Goal: Information Seeking & Learning: Check status

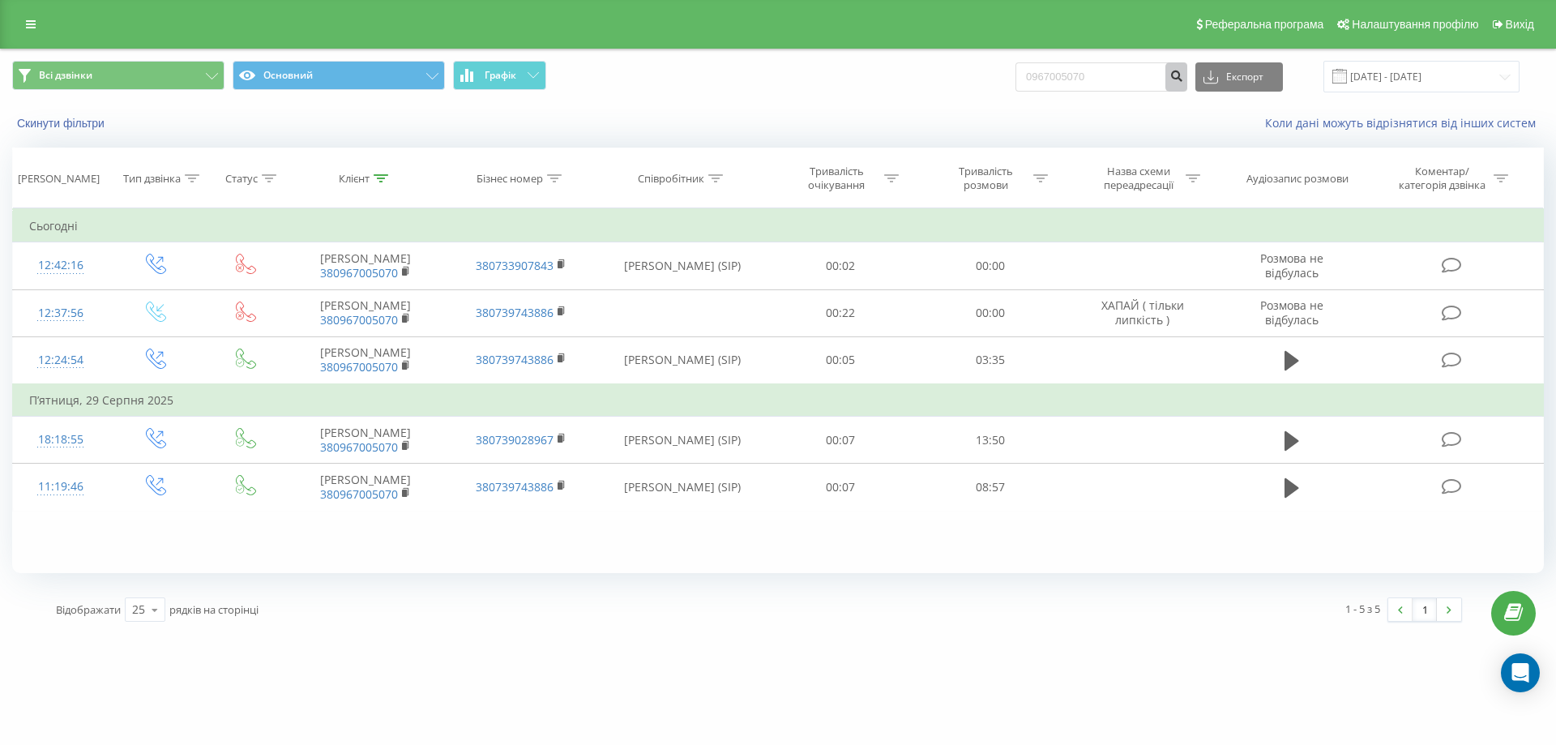
type input "0967005070"
click at [1183, 79] on icon "submit" at bounding box center [1177, 74] width 14 height 10
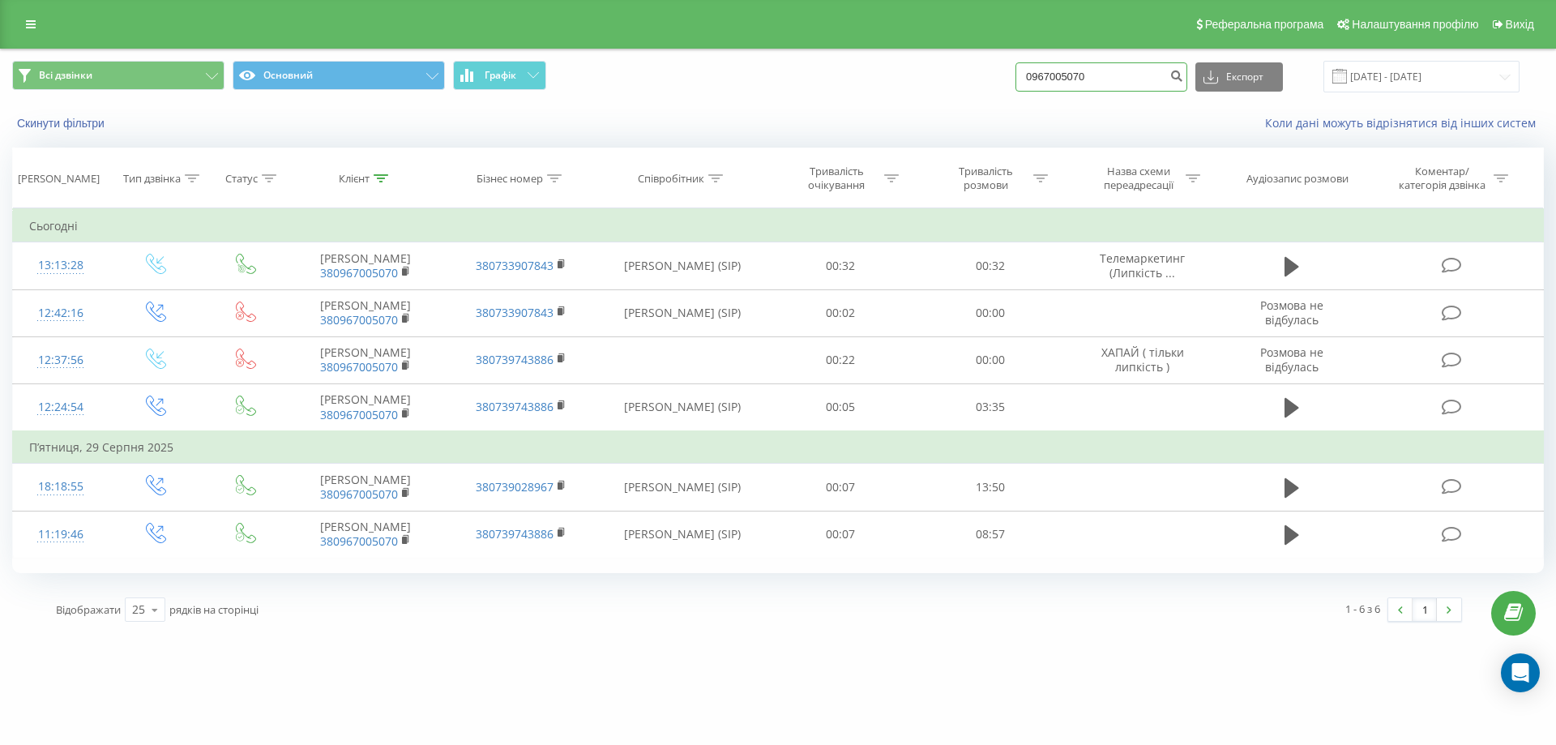
drag, startPoint x: 1150, startPoint y: 79, endPoint x: 973, endPoint y: 86, distance: 176.8
click at [973, 86] on div "Всі дзвінки Основний Графік 0967005070 Експорт .csv .xls .xlsx 19.06.2025 - 19.…" at bounding box center [778, 77] width 1532 height 32
paste input "0976620782"
type input "0976620782"
click at [1183, 76] on icon "submit" at bounding box center [1177, 74] width 14 height 10
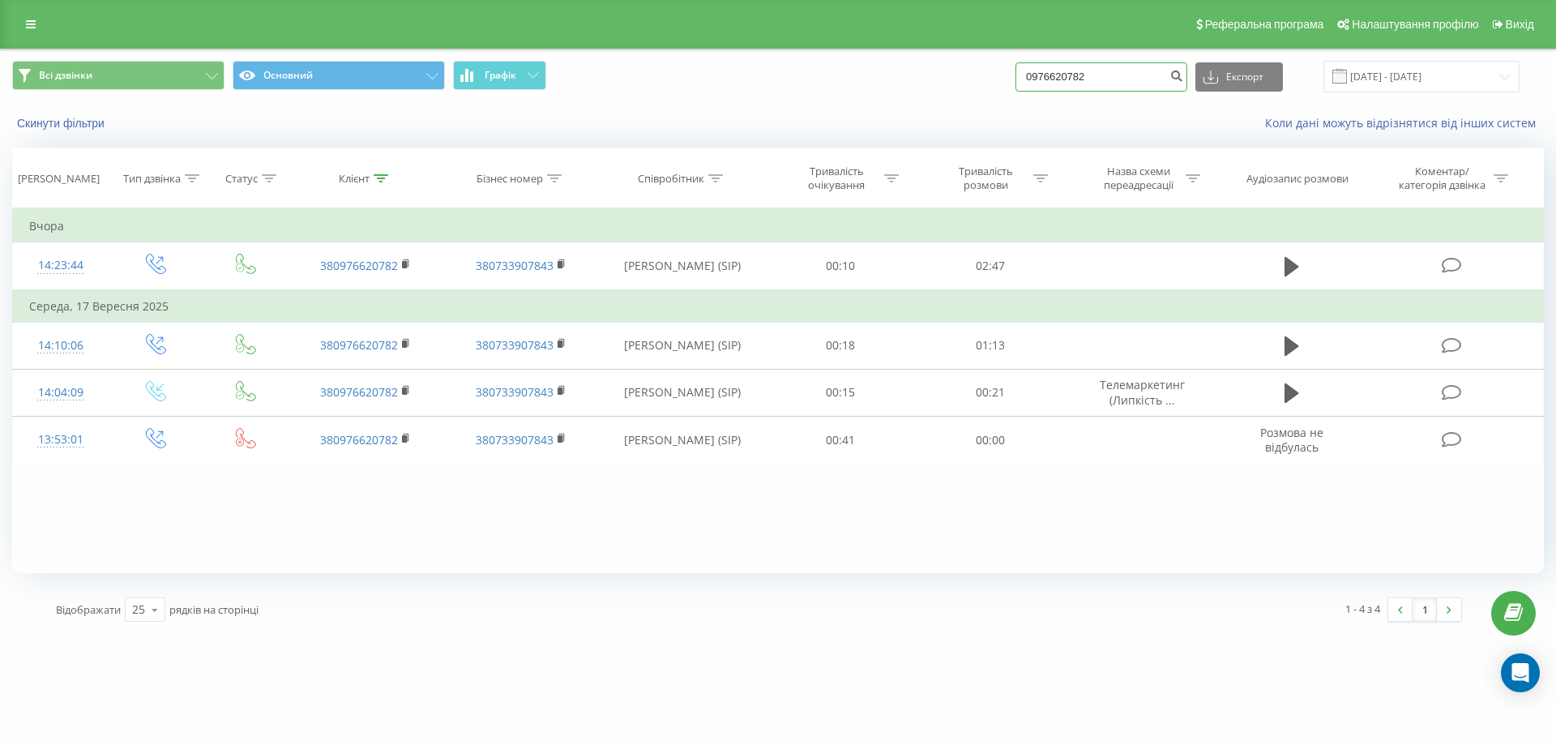
drag, startPoint x: 1141, startPoint y: 86, endPoint x: 892, endPoint y: 105, distance: 250.4
click at [892, 105] on div "Всі дзвінки Основний Графік 0976620782 Експорт .csv .xls .xlsx 19.06.2025 - 19.…" at bounding box center [778, 95] width 1555 height 93
paste input "0935918011"
type input "0935918011"
click at [1187, 84] on button "submit" at bounding box center [1177, 76] width 22 height 29
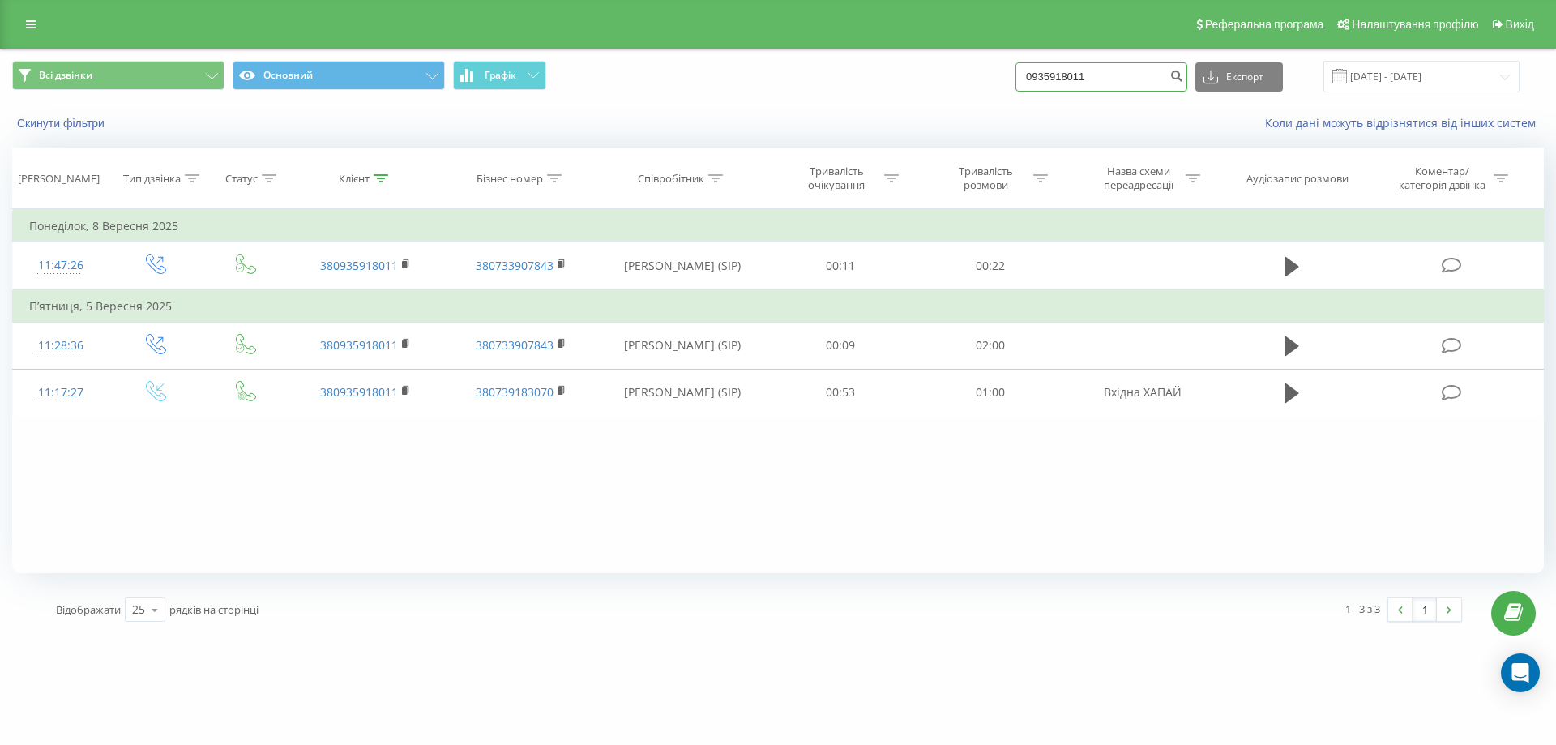
drag, startPoint x: 1126, startPoint y: 71, endPoint x: 977, endPoint y: 88, distance: 150.1
click at [977, 88] on div "Всі дзвінки Основний Графік 0935918011 Експорт .csv .xls .xlsx 19.06.2025 - 19.…" at bounding box center [778, 77] width 1532 height 32
type input "0685580526"
click at [1185, 81] on button "submit" at bounding box center [1177, 76] width 22 height 29
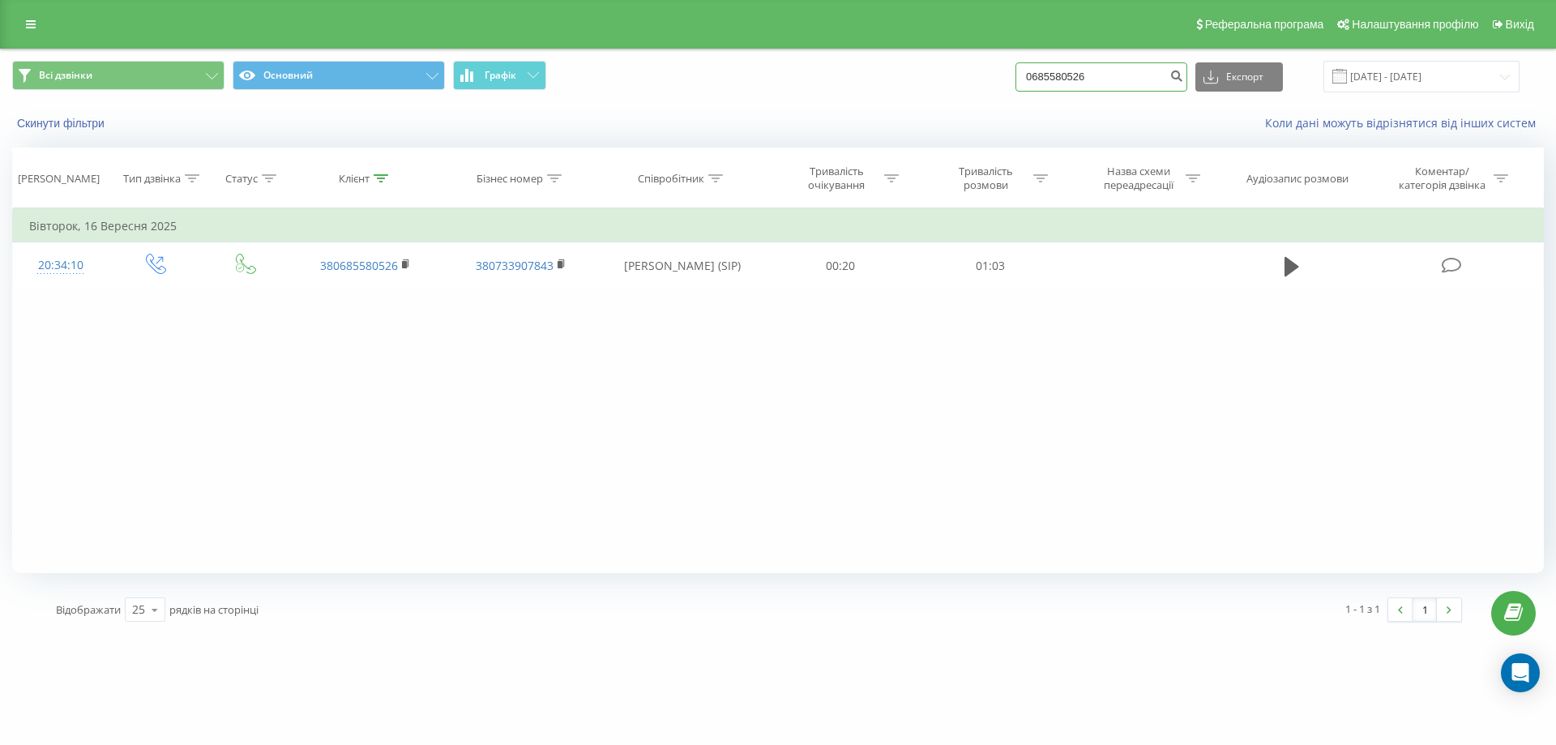
drag, startPoint x: 1178, startPoint y: 79, endPoint x: 1022, endPoint y: 75, distance: 156.5
click at [1022, 75] on div "Всі дзвінки Основний Графік 0685580526 Експорт .csv .xls .xlsx 19.06.2025 - 19.…" at bounding box center [778, 77] width 1532 height 32
paste input "0689364645"
type input "0689364645"
click at [1183, 75] on icon "submit" at bounding box center [1177, 74] width 14 height 10
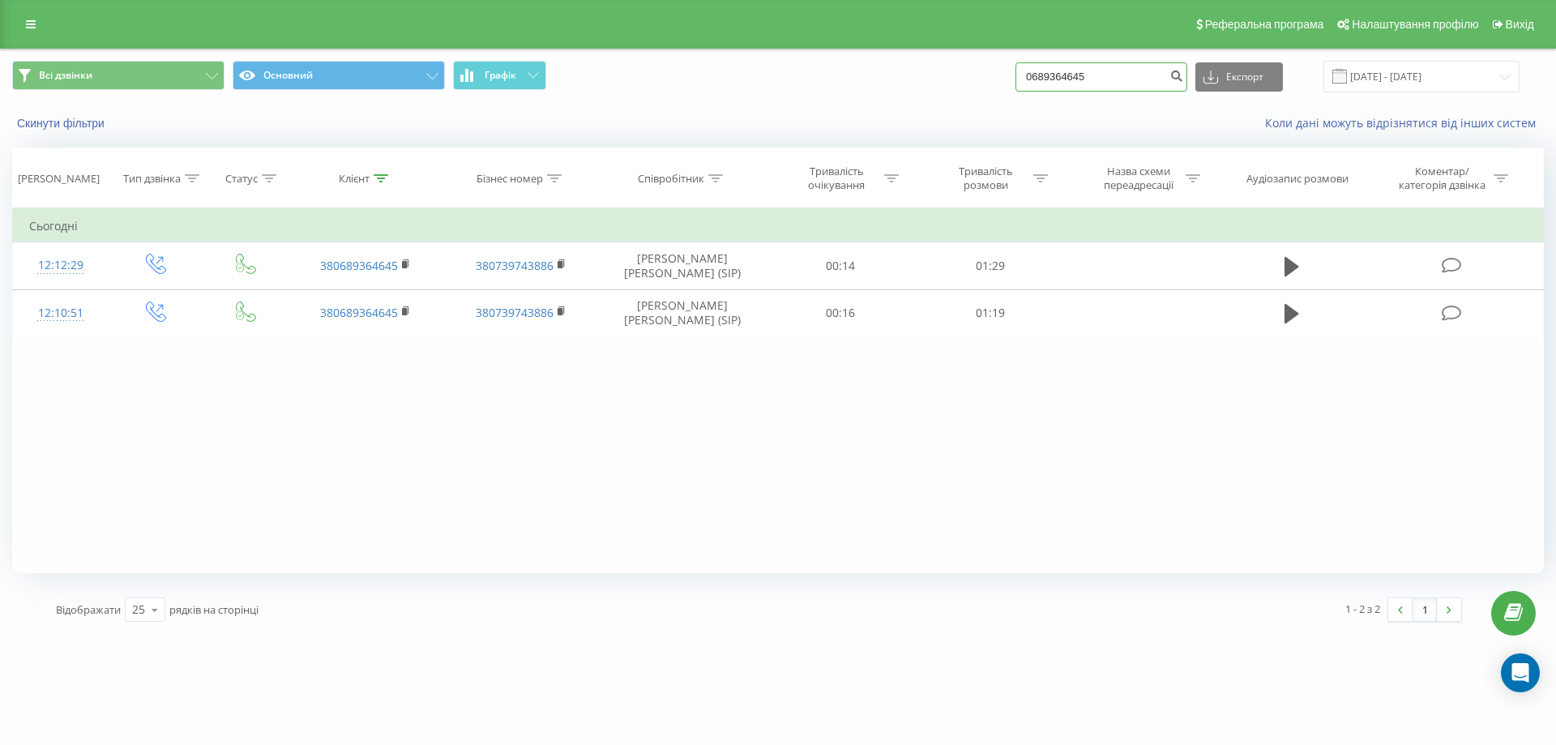
click at [1133, 69] on input "0689364645" at bounding box center [1102, 76] width 172 height 29
type input "0"
paste input "0660546877"
type input "0660546877"
click at [1183, 78] on icon "submit" at bounding box center [1177, 74] width 14 height 10
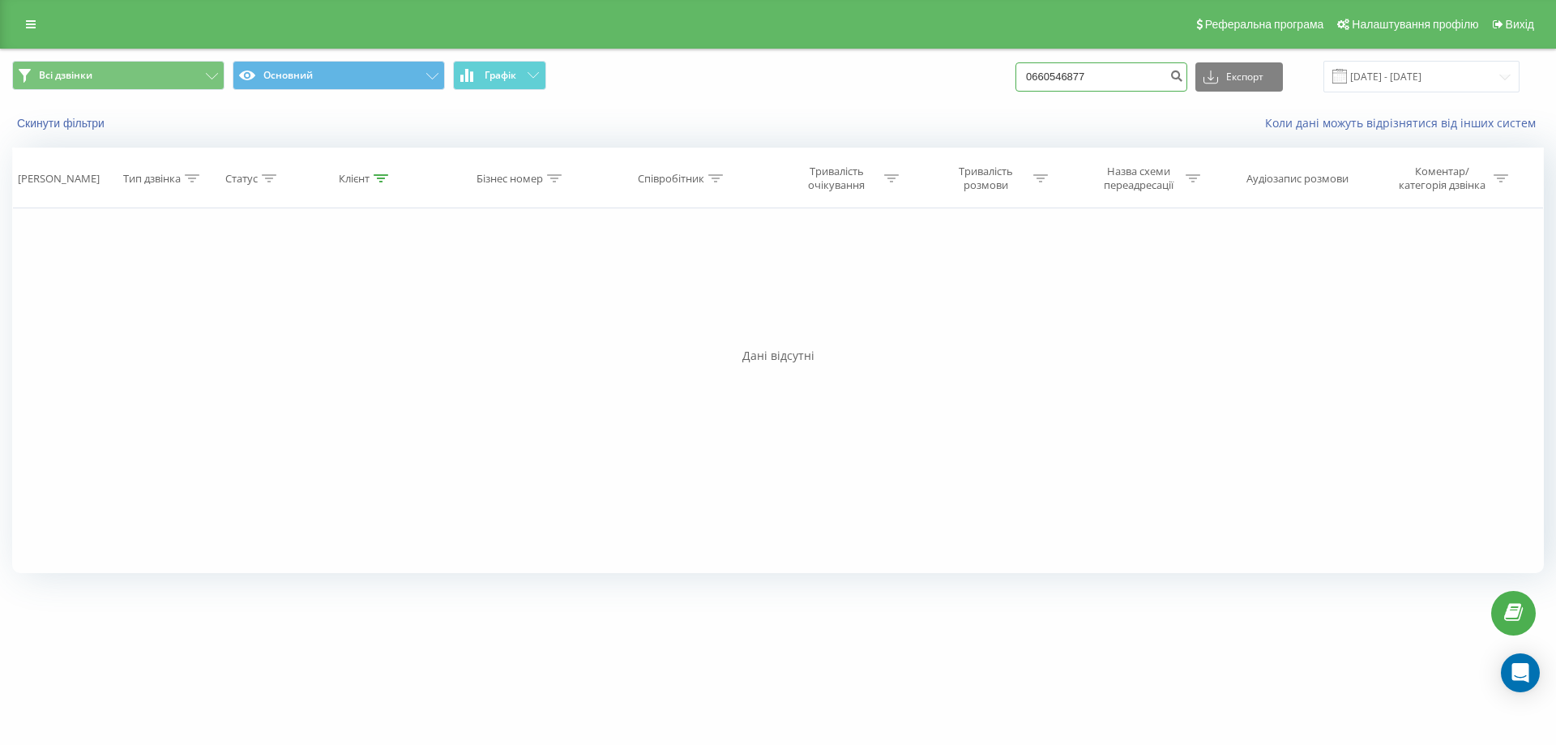
drag, startPoint x: 1153, startPoint y: 81, endPoint x: 968, endPoint y: 71, distance: 185.9
click at [968, 71] on div "Всі дзвінки Основний Графік 0660546877 Експорт .csv .xls .xlsx 19.06.2025 - 19.…" at bounding box center [778, 77] width 1532 height 32
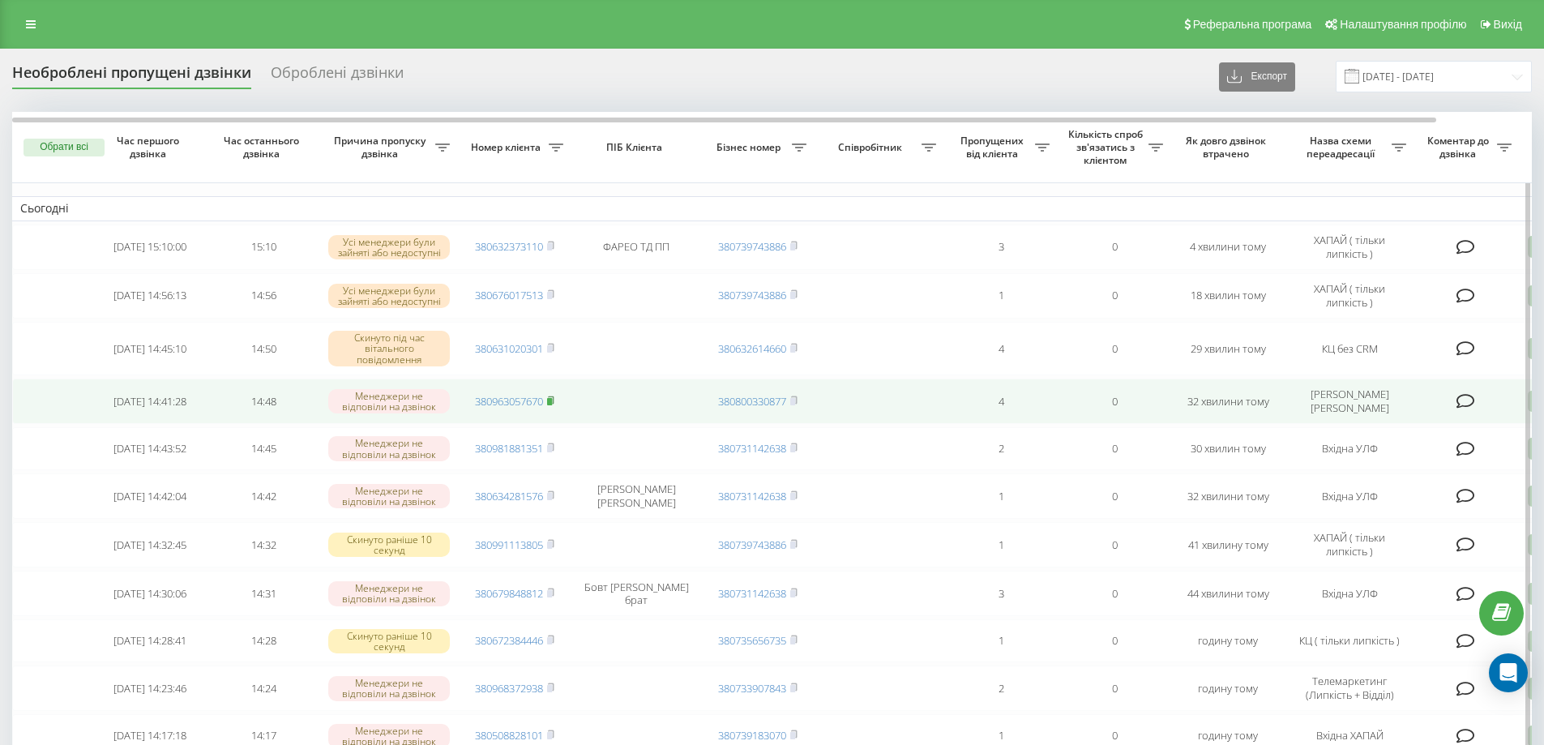
click at [554, 397] on icon at bounding box center [551, 399] width 6 height 7
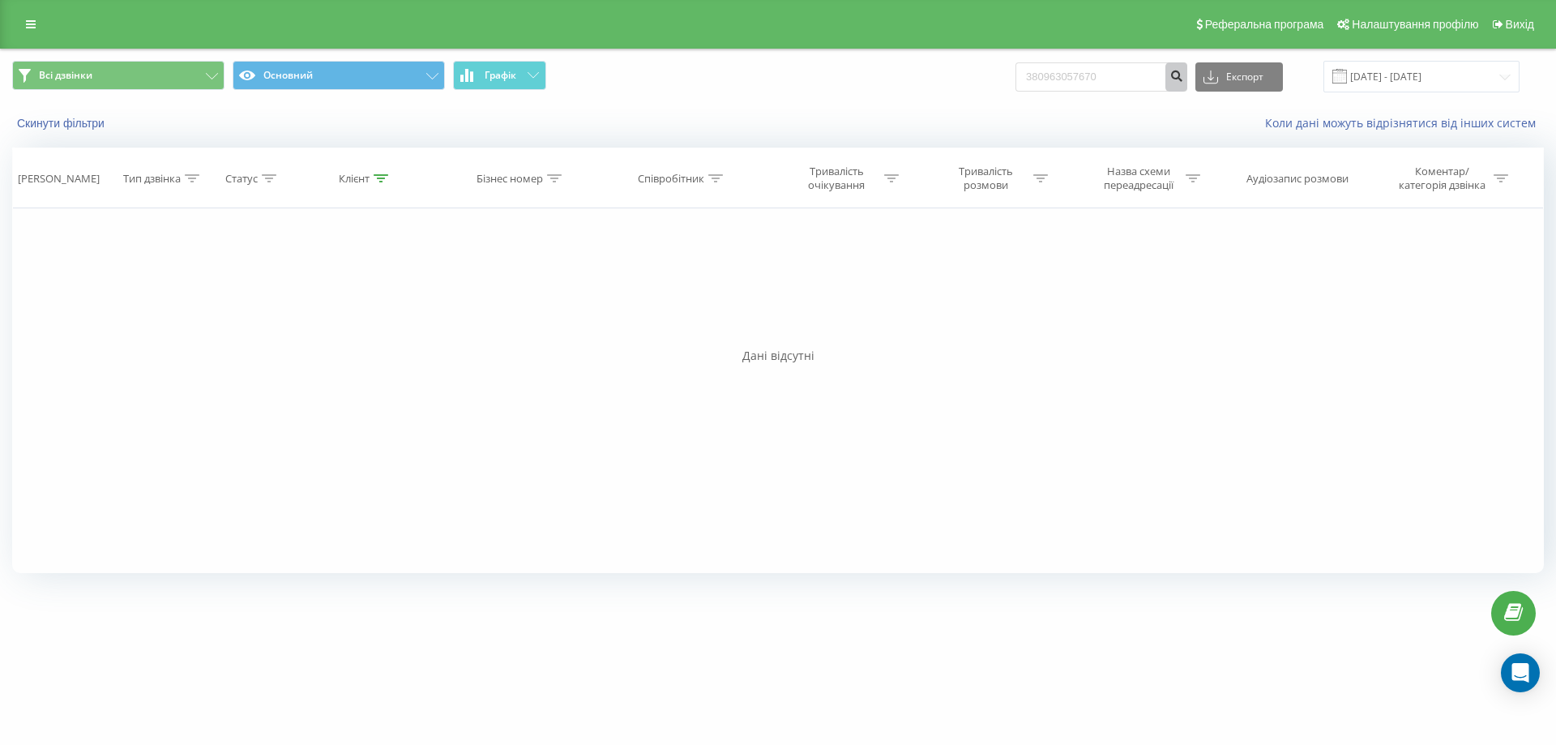
type input "380963057670"
click at [1187, 83] on button "submit" at bounding box center [1177, 76] width 22 height 29
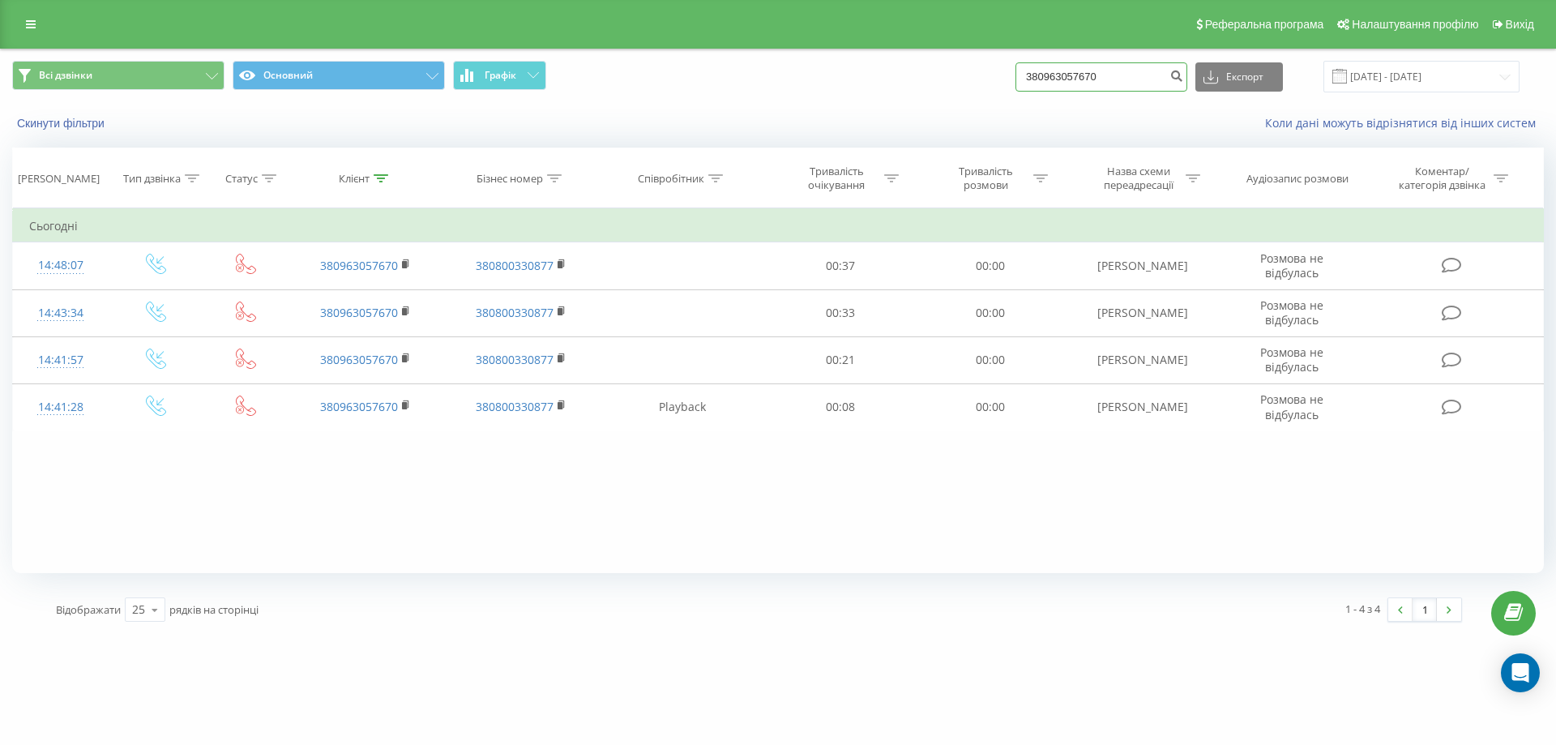
drag, startPoint x: 1144, startPoint y: 79, endPoint x: 968, endPoint y: 84, distance: 176.0
click at [968, 84] on div "Всі дзвінки Основний Графік 380963057670 Експорт .csv .xls .xlsx 19.06.2025 - 1…" at bounding box center [778, 77] width 1532 height 32
paste input "+380936041769"
click at [1055, 74] on input "+380936041769" at bounding box center [1102, 76] width 172 height 29
click at [1061, 74] on input "+380936041769" at bounding box center [1102, 76] width 172 height 29
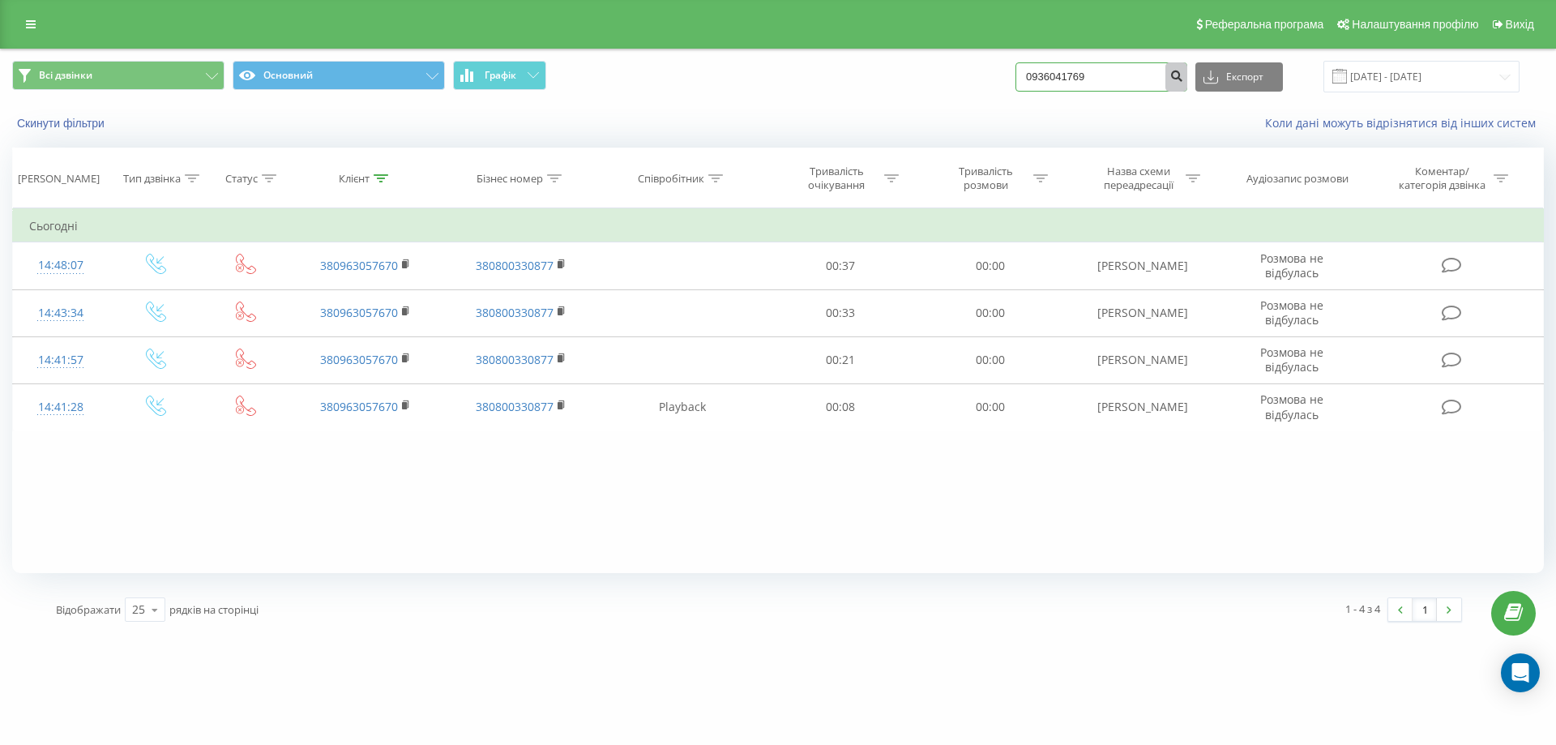
type input "0936041769"
click at [1183, 79] on icon "submit" at bounding box center [1177, 74] width 14 height 10
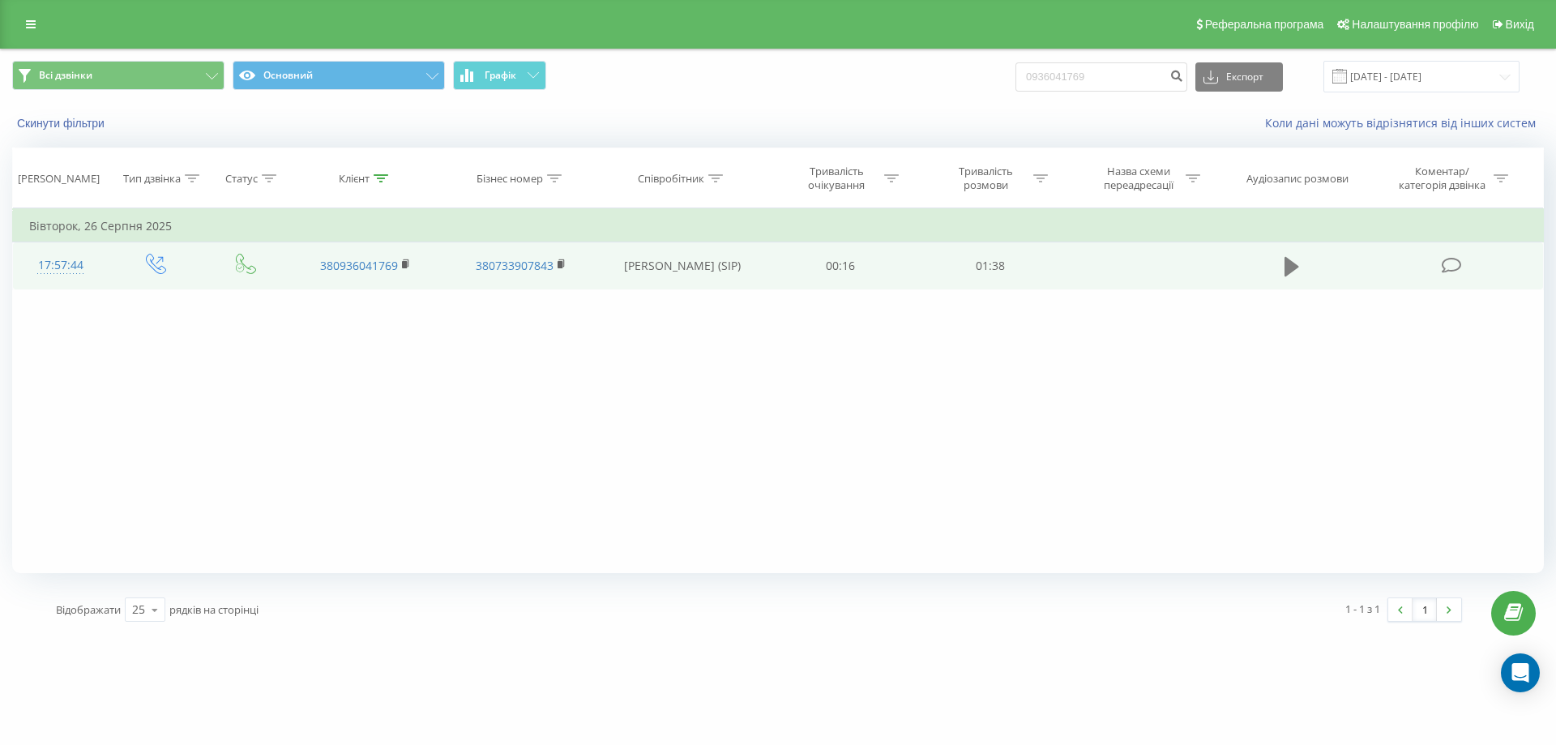
click at [1288, 268] on icon at bounding box center [1292, 266] width 15 height 19
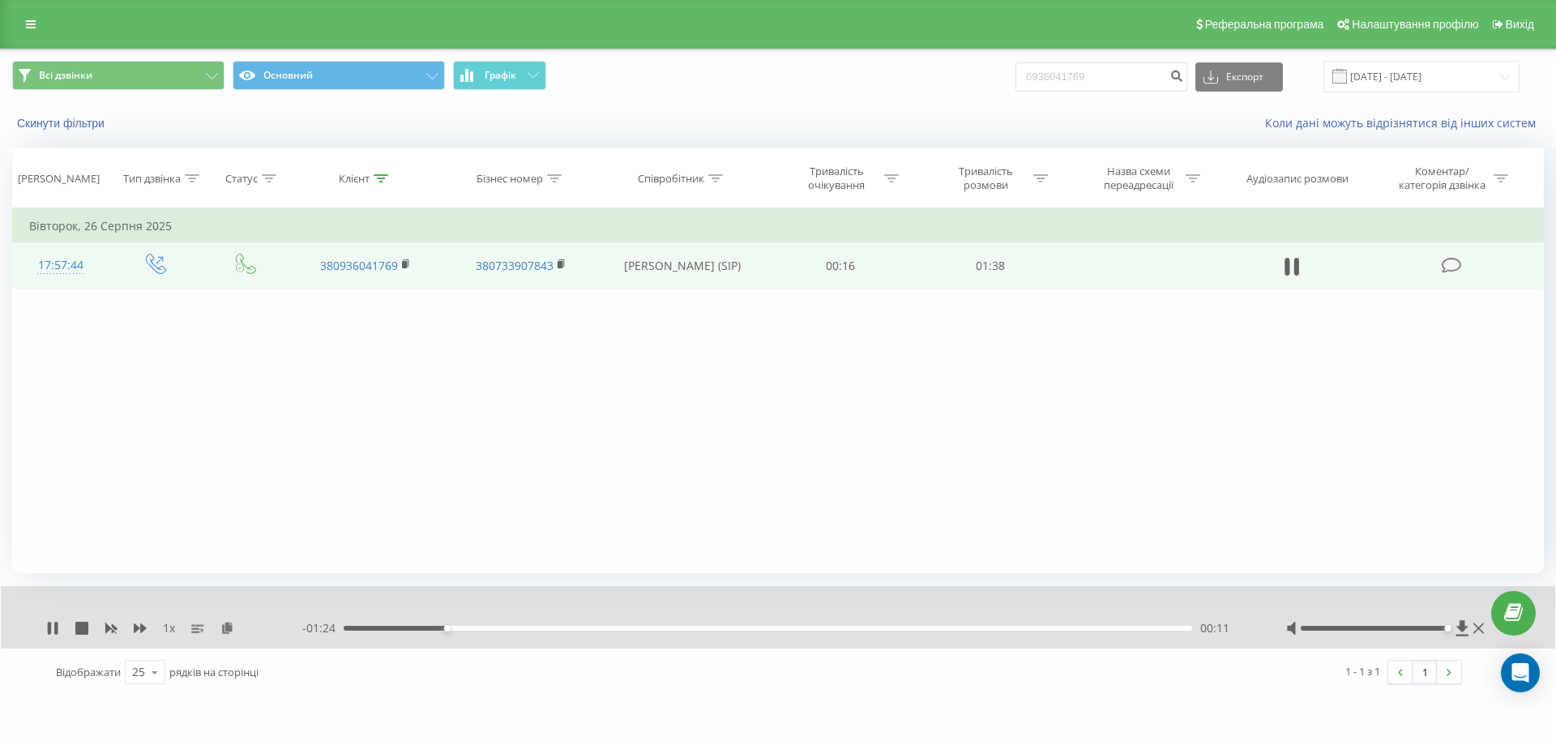
drag, startPoint x: 1369, startPoint y: 628, endPoint x: 1470, endPoint y: 632, distance: 101.4
click at [1470, 632] on div at bounding box center [1387, 628] width 202 height 16
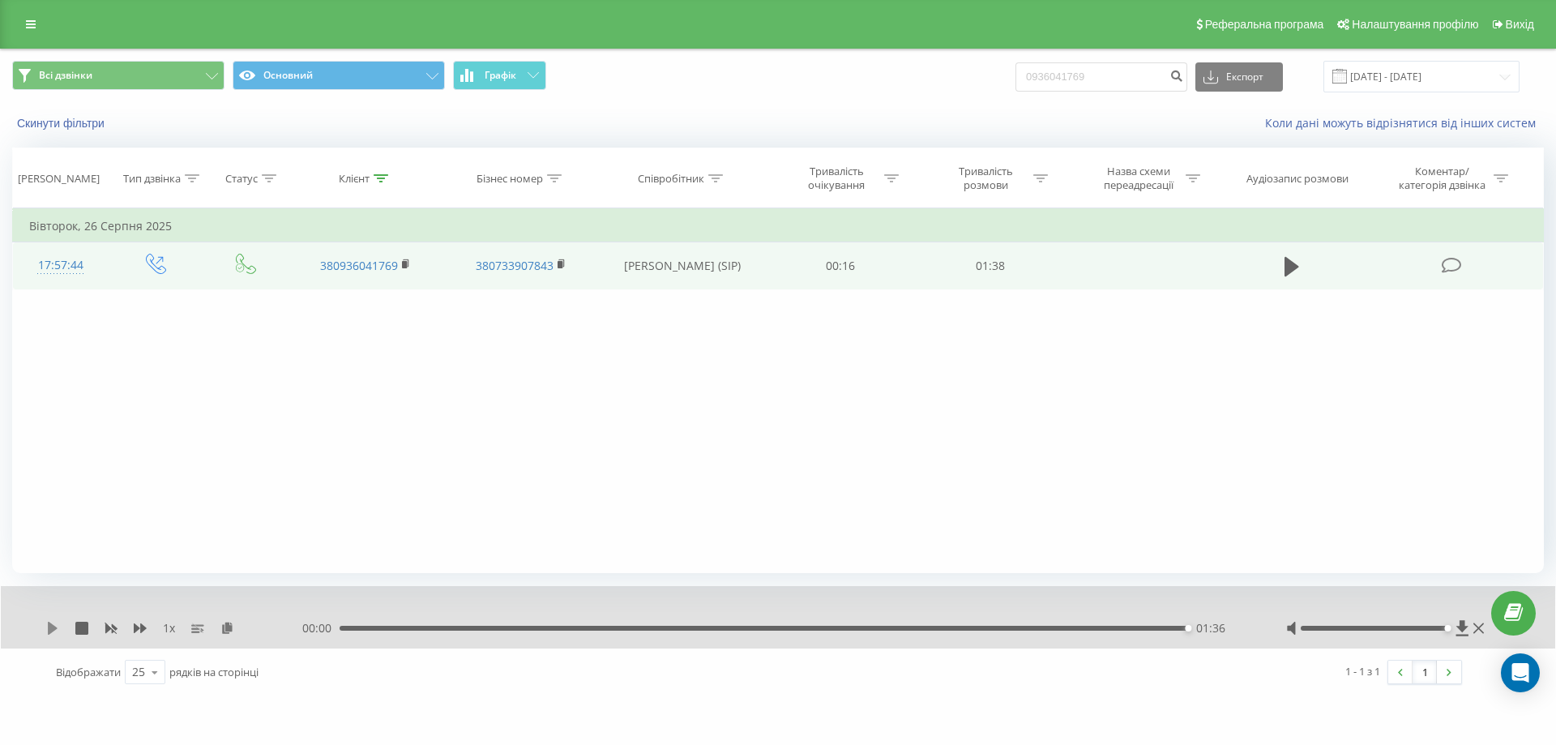
click at [53, 631] on icon at bounding box center [53, 628] width 10 height 13
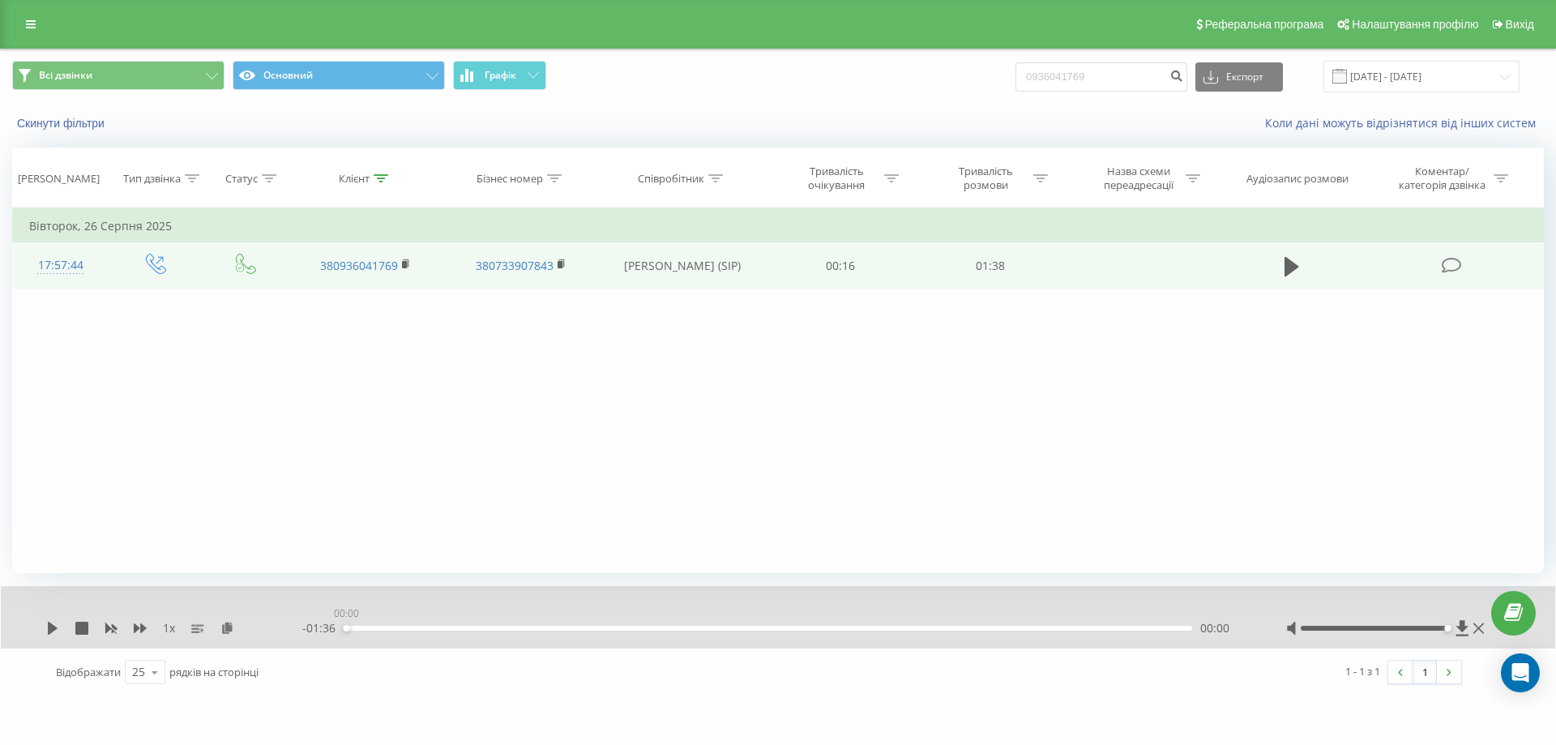
click at [344, 627] on div "00:00" at bounding box center [768, 628] width 849 height 5
click at [50, 631] on icon at bounding box center [53, 628] width 10 height 13
click at [1284, 268] on button at bounding box center [1292, 267] width 24 height 24
